Goal: Task Accomplishment & Management: Use online tool/utility

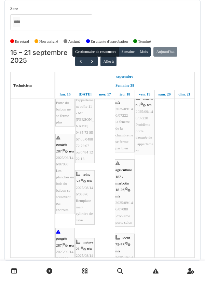
scroll to position [194, 0]
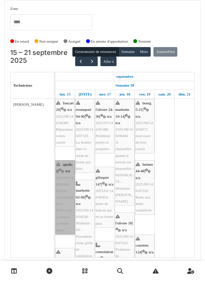
click at [61, 172] on link "apollo 2 | n/a 2025/09/146/06988 Refaire l'étanchéité de la fenêtre qui se trou…" at bounding box center [64, 197] width 19 height 74
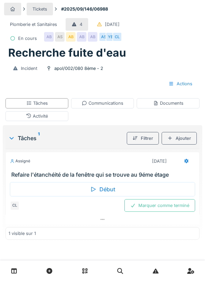
click at [106, 189] on div "Début" at bounding box center [102, 189] width 185 height 14
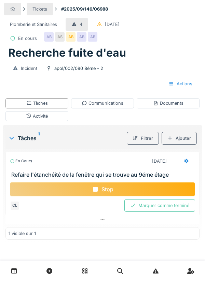
click at [166, 105] on div "Documents" at bounding box center [168, 103] width 30 height 6
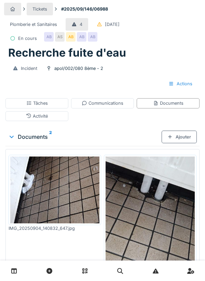
click at [182, 139] on div "Ajouter" at bounding box center [178, 137] width 35 height 13
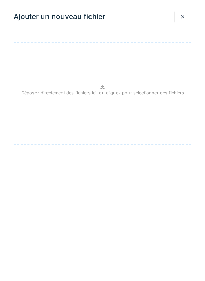
click at [107, 93] on p "Déposez directement des fichiers ici, ou cliquez pour sélectionner des fichiers" at bounding box center [102, 93] width 163 height 6
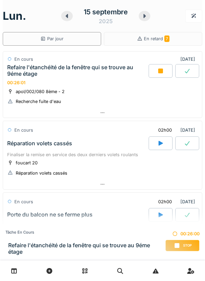
click at [100, 113] on icon at bounding box center [102, 113] width 5 height 4
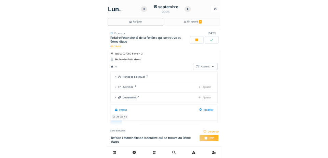
scroll to position [24, 0]
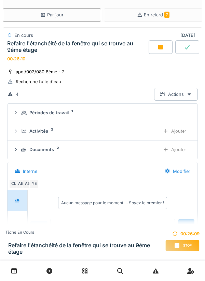
click at [177, 151] on div "Ajouter" at bounding box center [174, 149] width 35 height 13
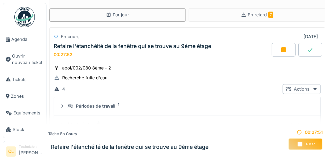
click at [18, 41] on span "Agenda" at bounding box center [27, 39] width 32 height 6
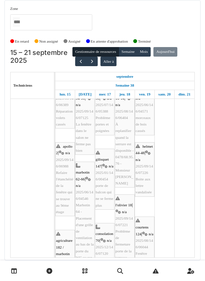
scroll to position [18, 0]
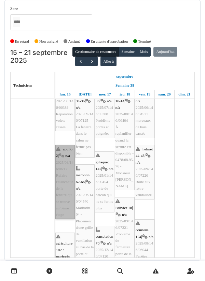
click at [67, 158] on link "apollo 2 | n/a 2025/09/146/06988 Refaire l'étanchéité de la fenêtre qui se trou…" at bounding box center [64, 182] width 19 height 74
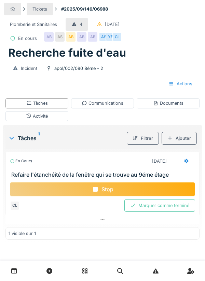
click at [169, 105] on div "Documents" at bounding box center [168, 103] width 30 height 6
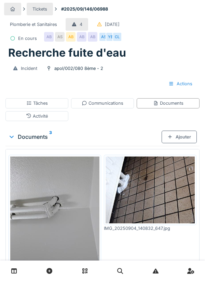
click at [185, 137] on div "Ajouter" at bounding box center [178, 137] width 35 height 13
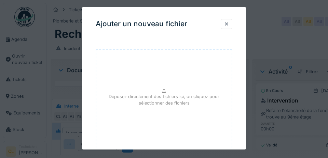
scroll to position [0, 0]
click at [204, 24] on div at bounding box center [226, 24] width 5 height 6
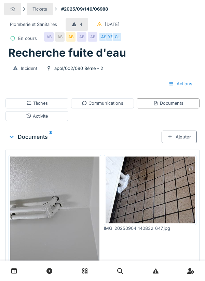
click at [171, 103] on div "Documents" at bounding box center [168, 103] width 30 height 6
click at [182, 139] on div "Ajouter" at bounding box center [178, 137] width 35 height 13
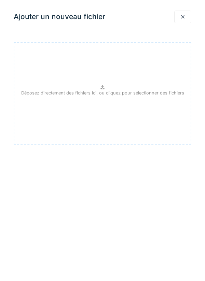
click at [100, 90] on p "Déposez directement des fichiers ici, ou cliquez pour sélectionner des fichiers" at bounding box center [102, 93] width 163 height 6
type input "**********"
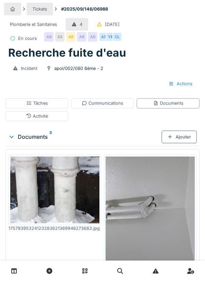
click at [172, 42] on div "Plomberie et Sanitaires 4 [DATE] En cours AB AS AB AB AB AS YE CL" at bounding box center [102, 31] width 197 height 29
click at [104, 106] on div "Communications" at bounding box center [103, 103] width 42 height 6
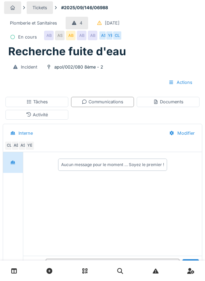
scroll to position [15, 0]
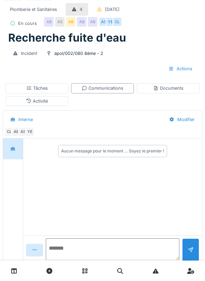
click at [82, 260] on textarea at bounding box center [112, 250] width 133 height 22
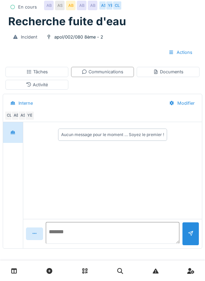
scroll to position [33, 0]
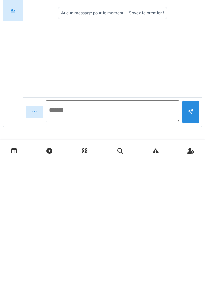
click at [68, 233] on textarea at bounding box center [112, 232] width 133 height 22
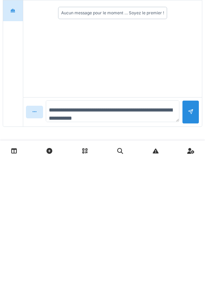
click at [96, 228] on textarea "**********" at bounding box center [112, 232] width 133 height 22
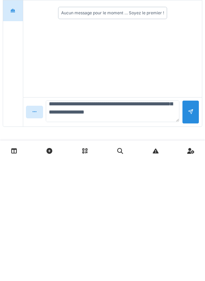
scroll to position [66, 0]
type textarea "**********"
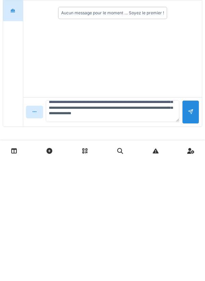
click at [191, 234] on div at bounding box center [190, 232] width 5 height 6
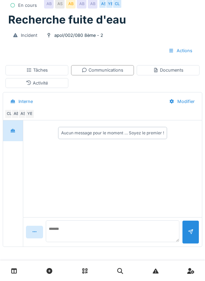
scroll to position [0, 0]
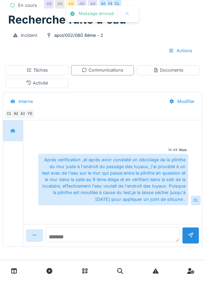
click at [75, 233] on textarea at bounding box center [112, 234] width 133 height 15
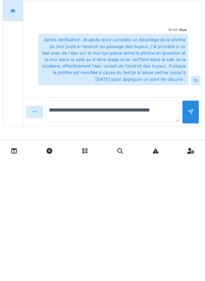
type textarea "**********"
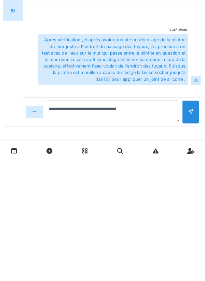
click at [188, 236] on div at bounding box center [190, 233] width 17 height 24
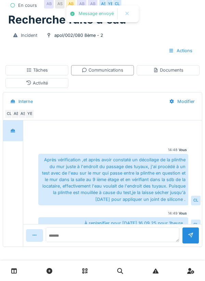
scroll to position [8, 0]
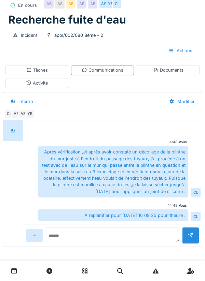
click at [114, 72] on div "Communications" at bounding box center [103, 70] width 42 height 6
click at [53, 70] on div "Tâches" at bounding box center [36, 70] width 63 height 10
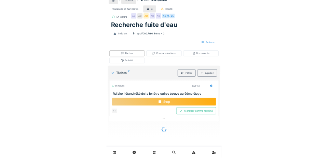
scroll to position [0, 0]
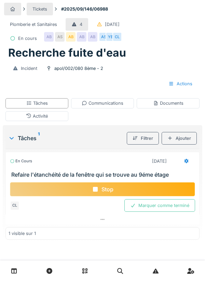
click at [184, 160] on icon at bounding box center [186, 161] width 5 height 4
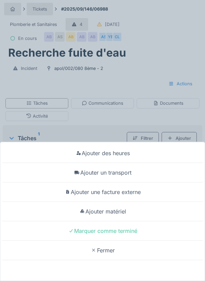
click at [125, 171] on div "Ajouter un transport" at bounding box center [102, 172] width 201 height 19
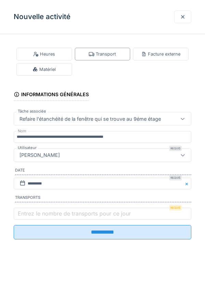
click at [49, 215] on label "Entrez le nombre de transports pour ce jour" at bounding box center [74, 214] width 116 height 8
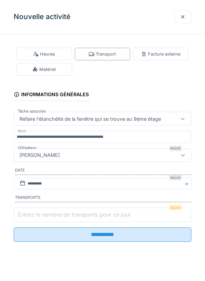
click at [49, 215] on input "Entrez le nombre de transports pour ce jour" at bounding box center [102, 215] width 177 height 14
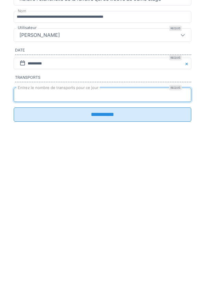
type input "*"
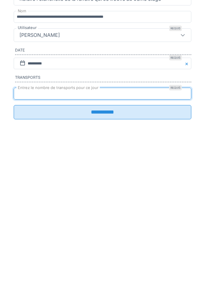
click at [105, 238] on input "**********" at bounding box center [102, 232] width 177 height 14
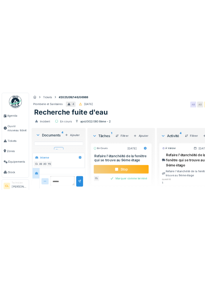
scroll to position [243, 0]
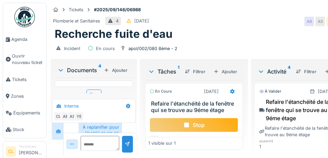
click at [194, 124] on div "Stop" at bounding box center [194, 125] width 88 height 14
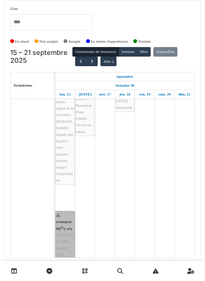
click at [64, 242] on link "evenepoel 98 | n/a 2025/02/146/01686 Meuble évier cuisine" at bounding box center [64, 238] width 19 height 55
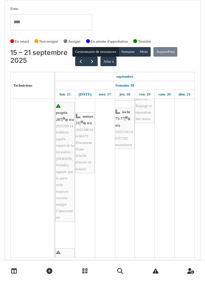
scroll to position [328, 0]
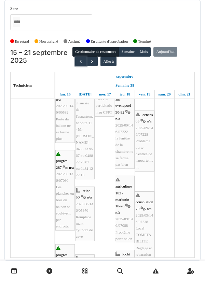
click at [80, 57] on button "button" at bounding box center [80, 62] width 11 height 10
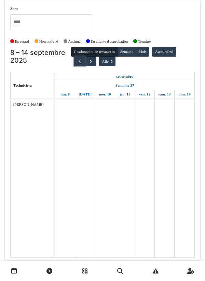
scroll to position [0, 0]
click at [79, 59] on span "button" at bounding box center [80, 62] width 6 height 6
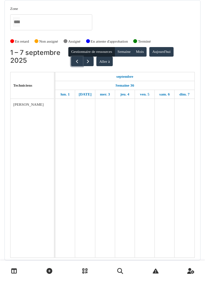
click at [77, 57] on button "button" at bounding box center [76, 62] width 11 height 10
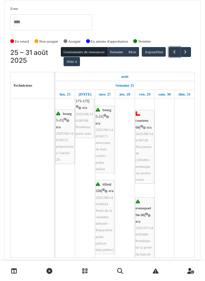
scroll to position [239, 0]
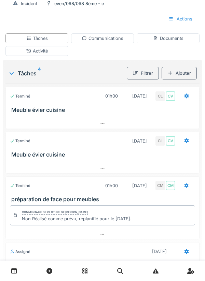
scroll to position [28, 0]
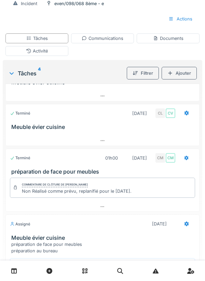
click at [96, 267] on icon at bounding box center [93, 265] width 7 height 5
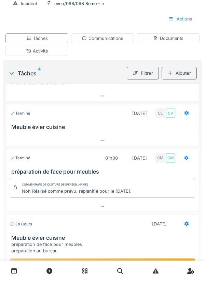
scroll to position [114, 0]
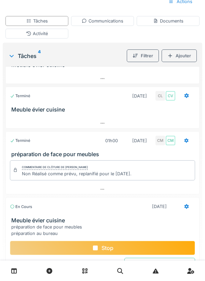
click at [201, 280] on div at bounding box center [102, 271] width 205 height 20
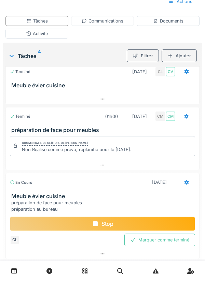
click at [106, 24] on div "Communications" at bounding box center [103, 21] width 42 height 6
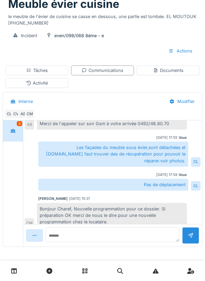
scroll to position [63, 0]
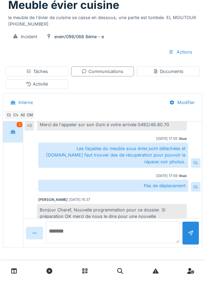
click at [75, 234] on textarea at bounding box center [112, 233] width 133 height 22
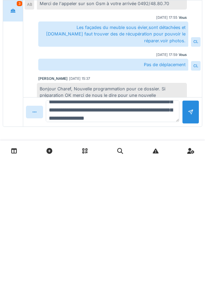
scroll to position [25, 0]
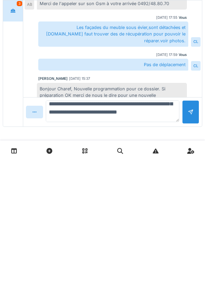
type textarea "**********"
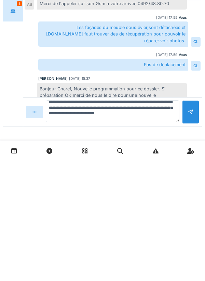
click at [192, 234] on div at bounding box center [190, 232] width 5 height 6
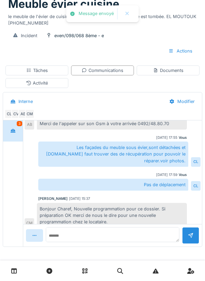
scroll to position [142, 0]
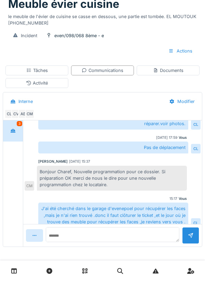
click at [41, 70] on div "Tâches" at bounding box center [37, 70] width 22 height 6
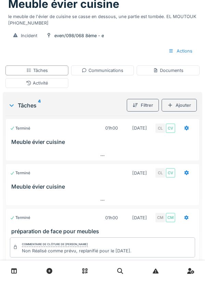
click at [191, 130] on div at bounding box center [186, 128] width 17 height 13
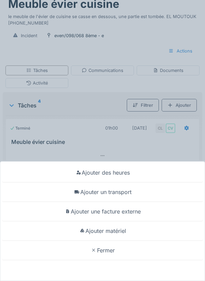
click at [127, 194] on div "Ajouter un transport" at bounding box center [102, 192] width 201 height 19
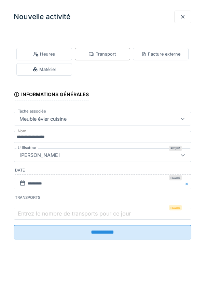
click at [34, 214] on label "Entrez le nombre de transports pour ce jour" at bounding box center [74, 214] width 116 height 8
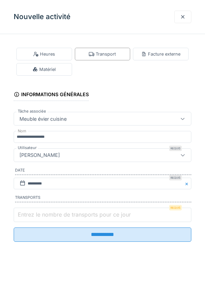
click at [34, 214] on input "Entrez le nombre de transports pour ce jour" at bounding box center [102, 215] width 177 height 14
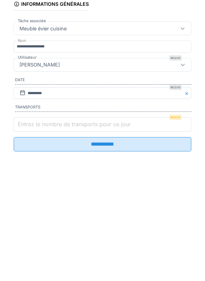
scroll to position [81, 0]
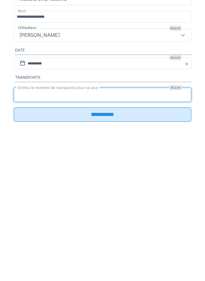
type input "*"
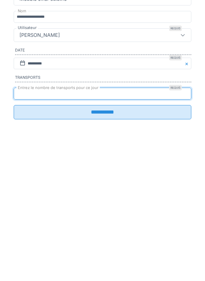
click at [100, 235] on input "**********" at bounding box center [102, 232] width 177 height 14
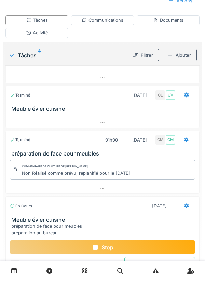
scroll to position [115, 0]
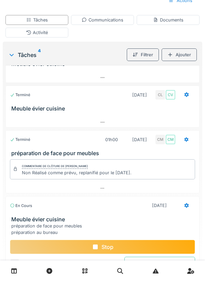
click at [99, 246] on div "Stop" at bounding box center [102, 247] width 185 height 14
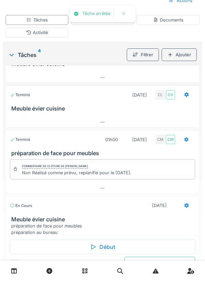
click at [155, 264] on div "Marquer comme terminé" at bounding box center [159, 263] width 71 height 13
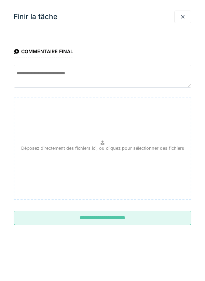
click at [113, 218] on input "**********" at bounding box center [102, 218] width 177 height 14
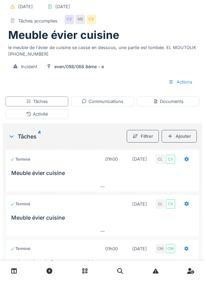
scroll to position [0, 0]
